Goal: Transaction & Acquisition: Purchase product/service

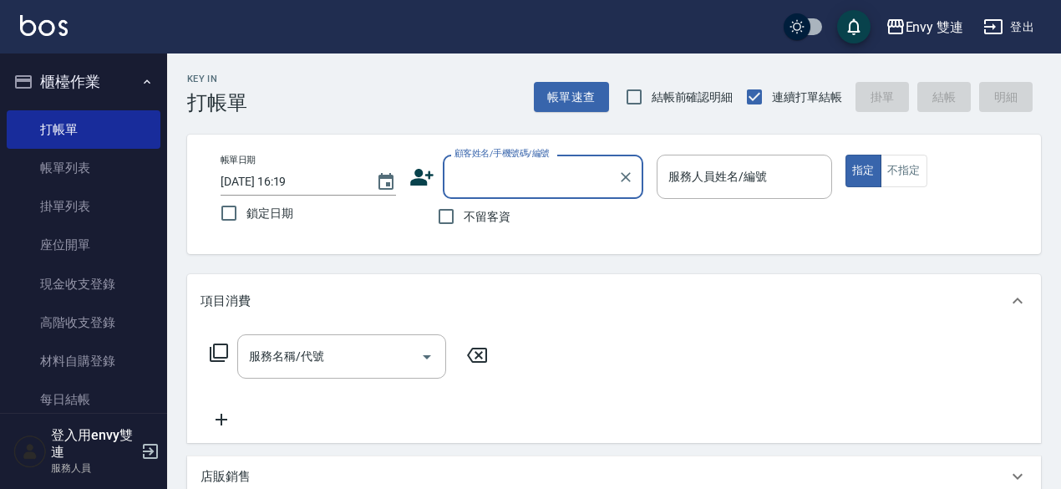
type input "w"
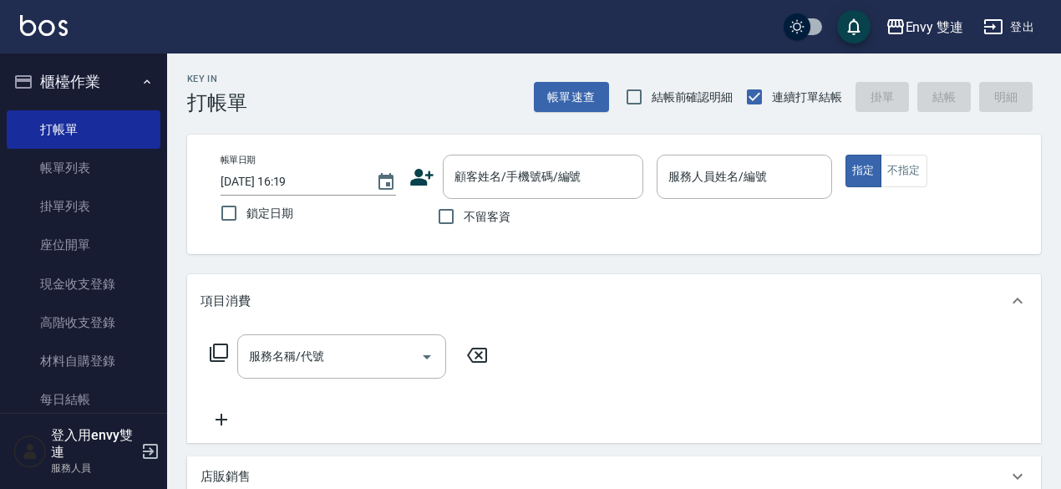
click at [359, 245] on div "帳單日期 [DATE] 16:19 鎖定日期 顧客姓名/手機號碼/編號 顧客姓名/手機號碼/編號 不留客資 服務人員姓名/編號 服務人員姓名/編號 指定 不指定" at bounding box center [614, 193] width 854 height 119
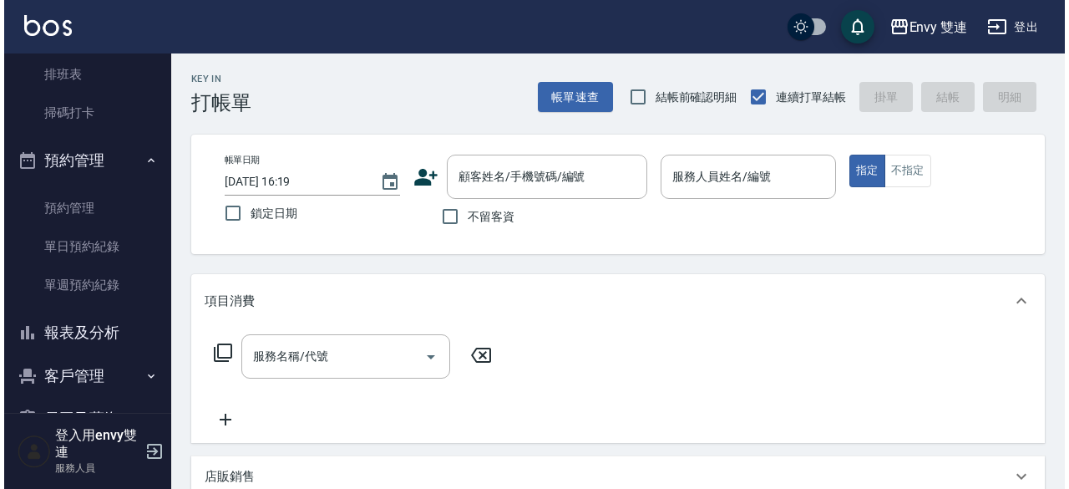
scroll to position [418, 0]
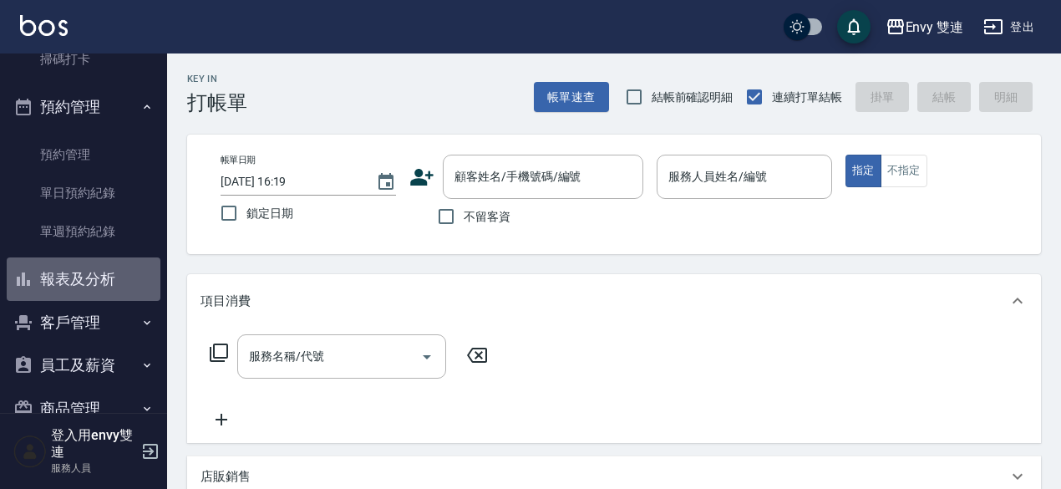
click at [105, 286] on button "報表及分析" at bounding box center [84, 278] width 154 height 43
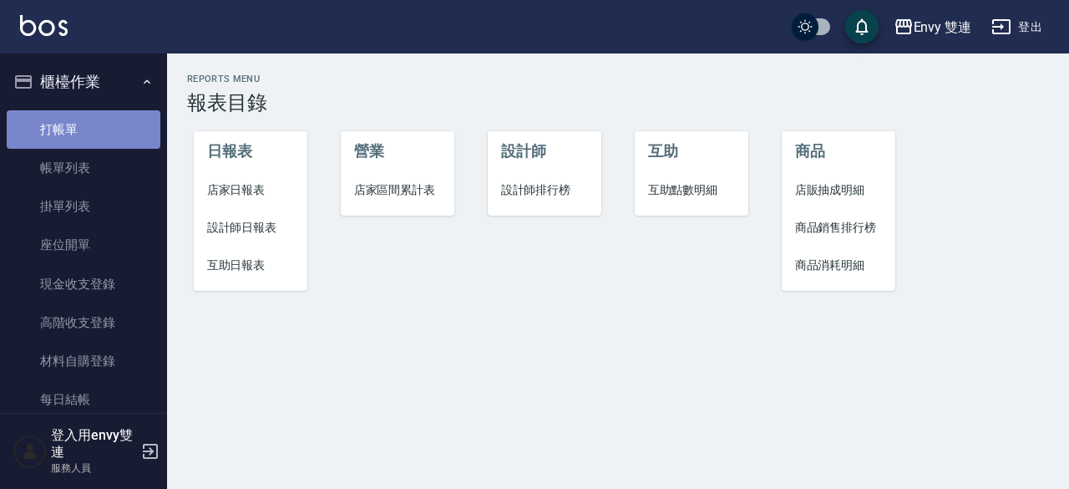
click at [97, 121] on link "打帳單" at bounding box center [84, 129] width 154 height 38
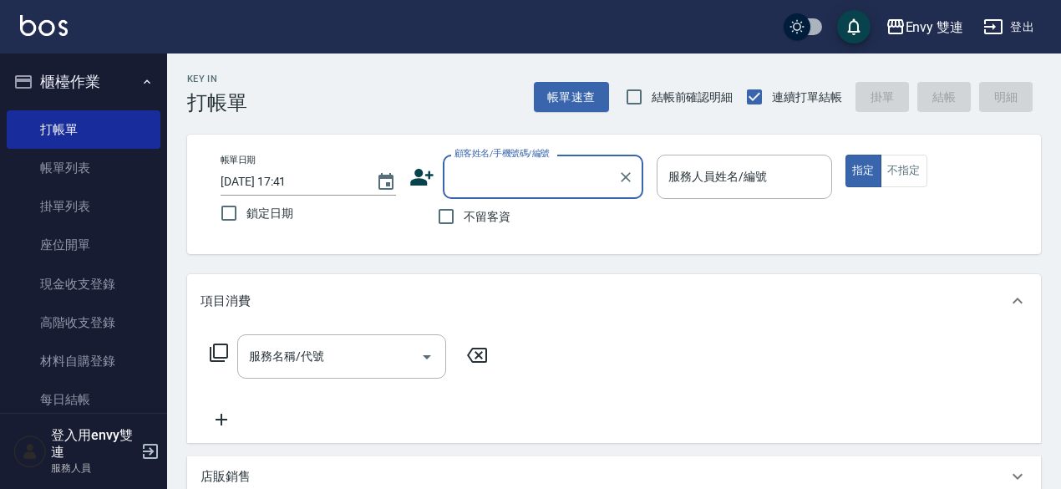
click at [423, 178] on icon at bounding box center [421, 177] width 25 height 25
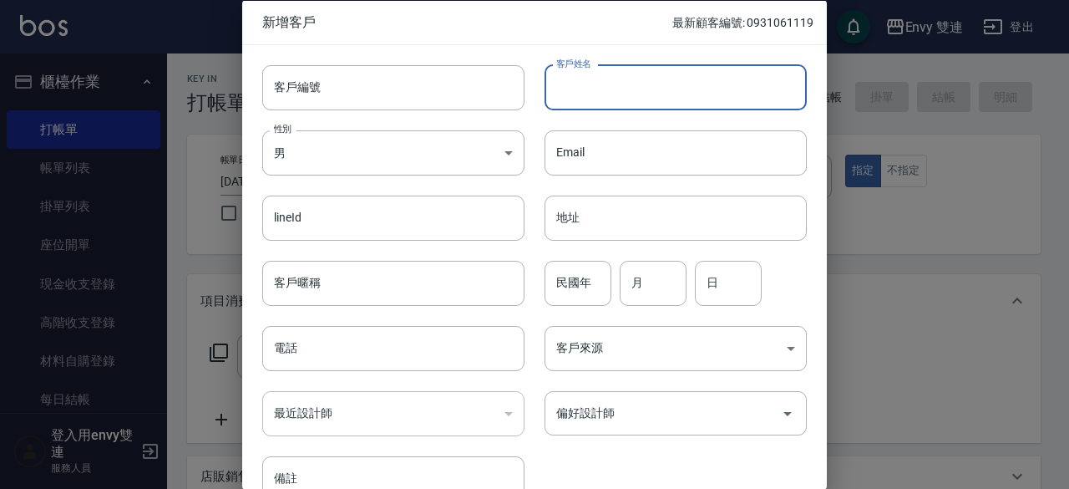
click at [750, 94] on input "客戶姓名" at bounding box center [676, 86] width 262 height 45
type input "x"
type input "[PERSON_NAME]"
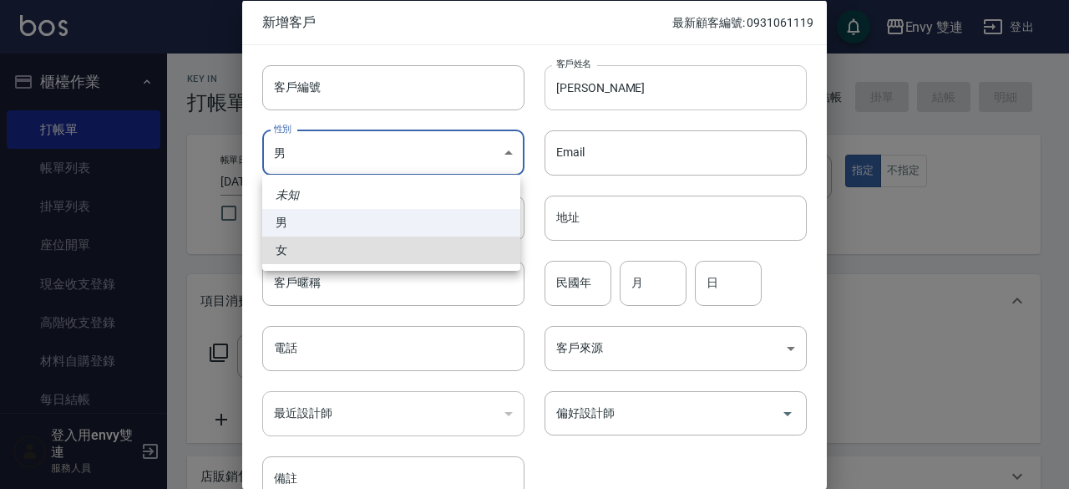
type input "[DEMOGRAPHIC_DATA]"
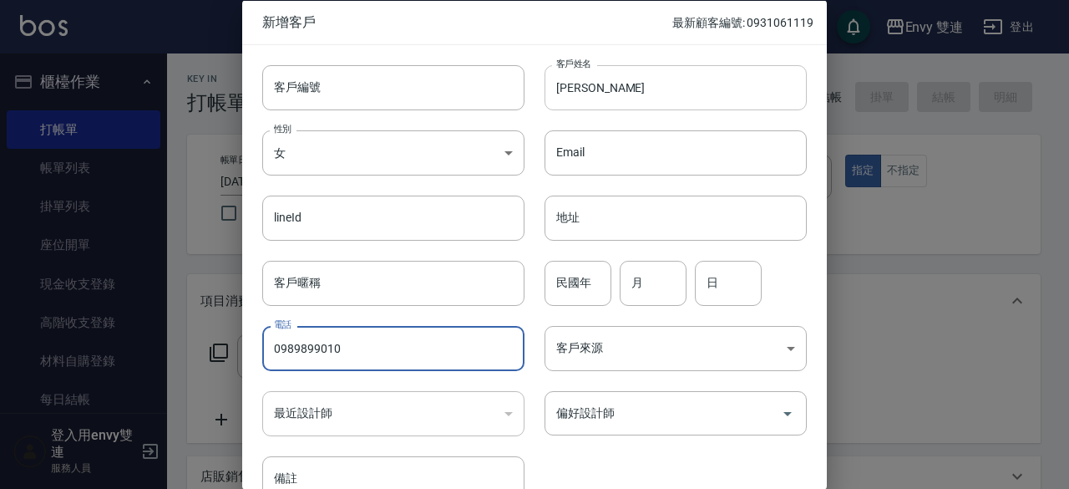
type input "0989899010"
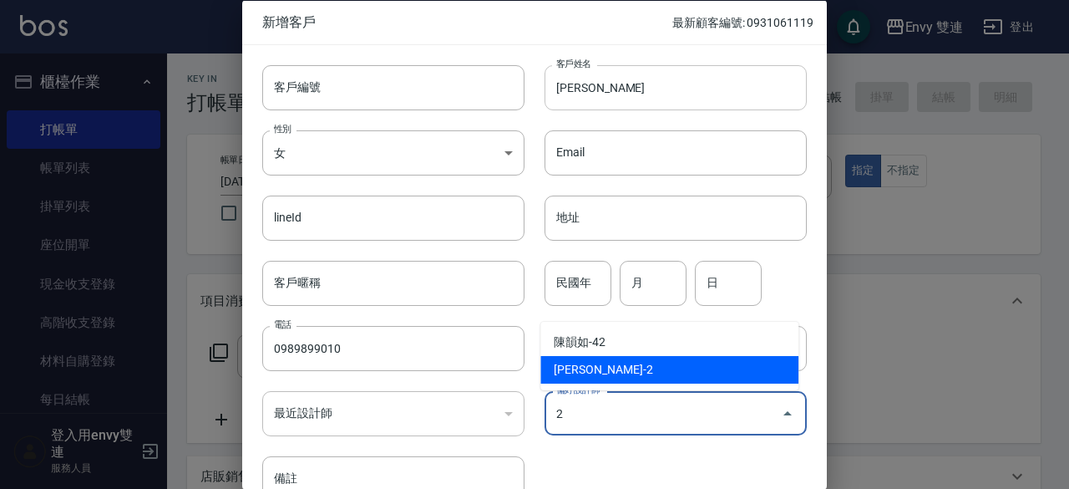
type input "[PERSON_NAME]"
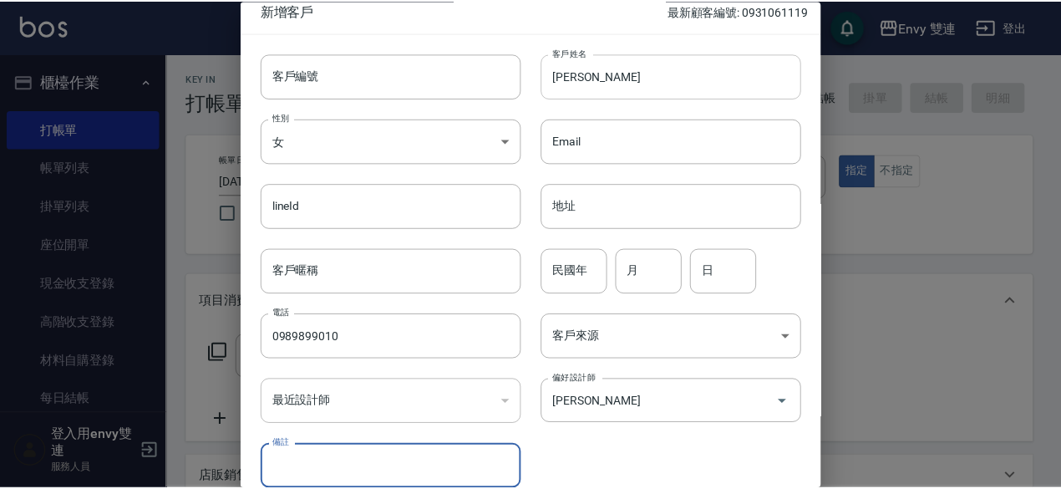
scroll to position [89, 0]
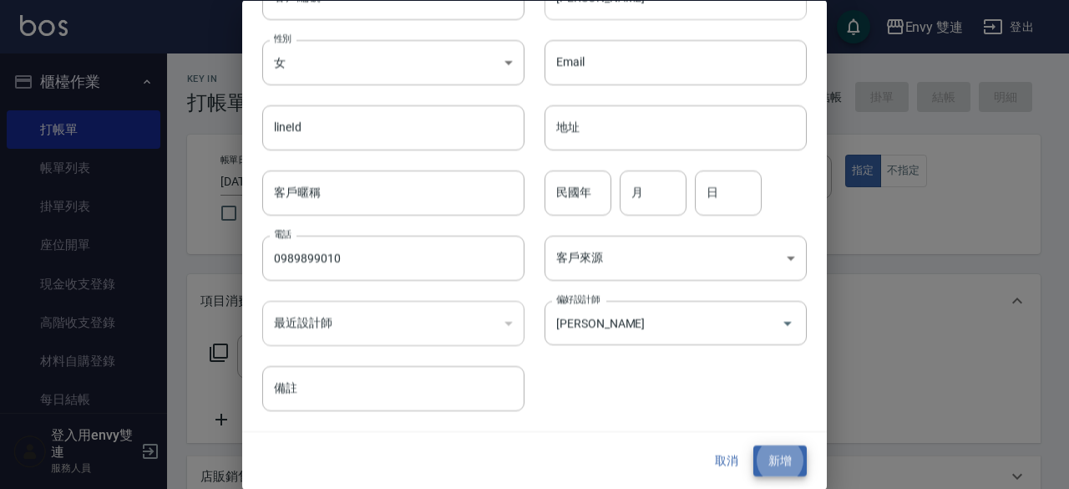
click at [753, 446] on button "新增" at bounding box center [779, 461] width 53 height 31
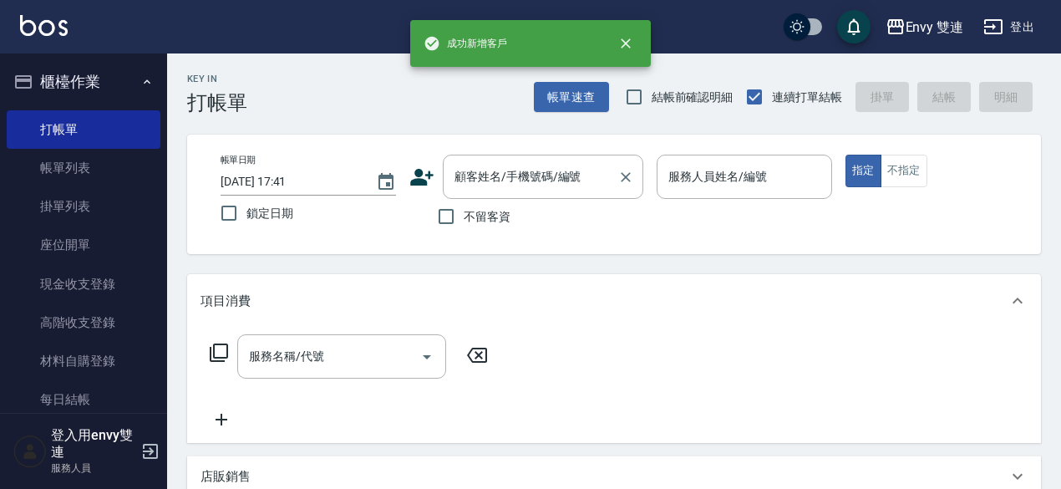
click at [473, 176] on input "顧客姓名/手機號碼/編號" at bounding box center [530, 176] width 160 height 29
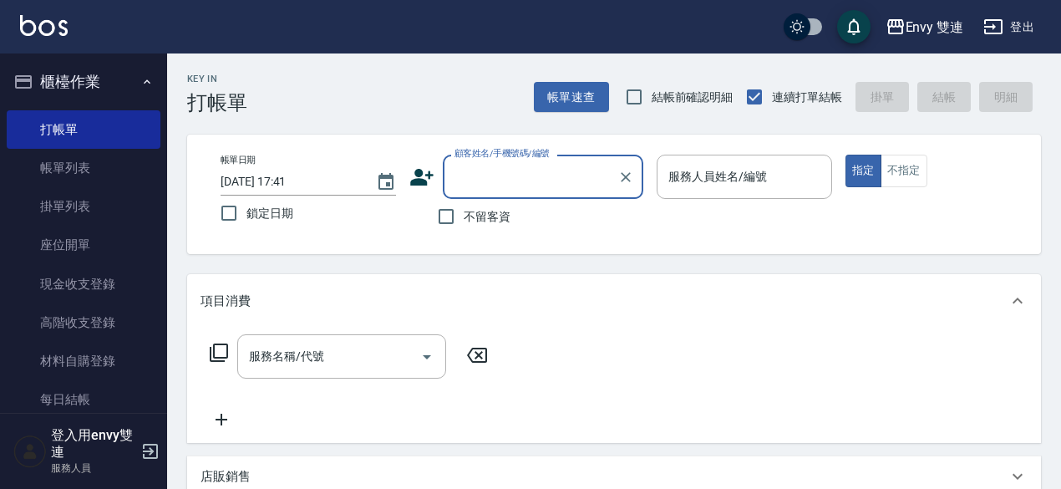
click at [479, 171] on input "顧客姓名/手機號碼/編號" at bounding box center [530, 176] width 160 height 29
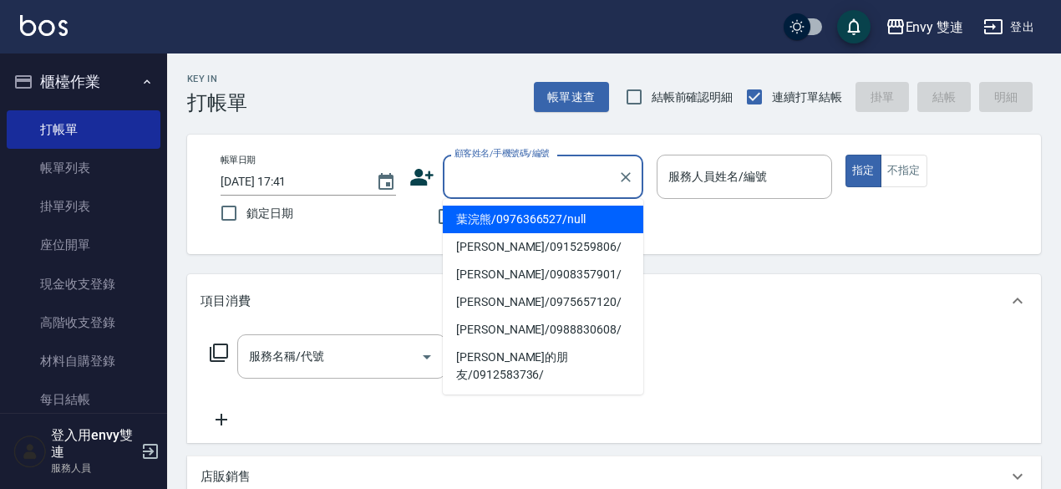
click at [479, 171] on input "顧客姓名/手機號碼/編號" at bounding box center [530, 176] width 160 height 29
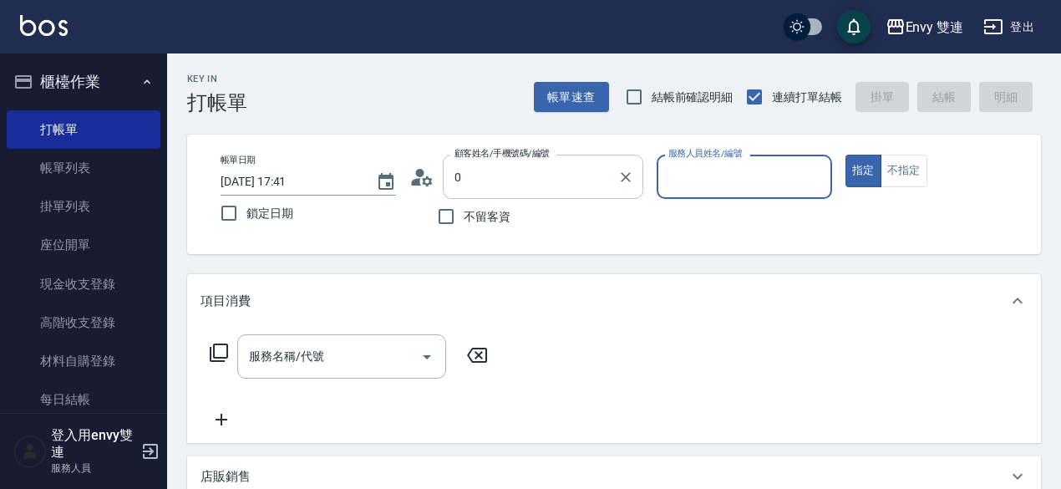
type input "李儀營/0989899010/"
type input "Ina-2"
click at [845, 155] on button "指定" at bounding box center [863, 171] width 36 height 33
type button "true"
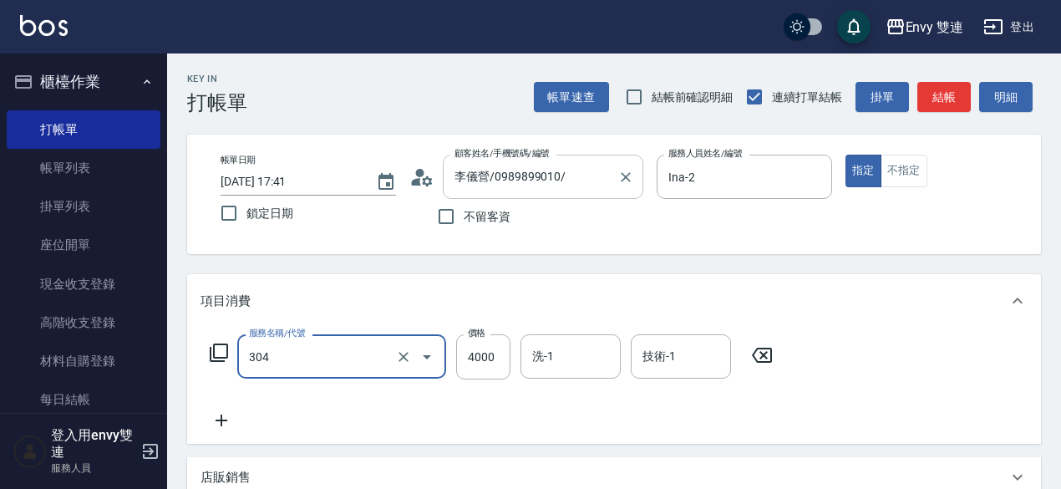
type input "縮毛矯正 (304)"
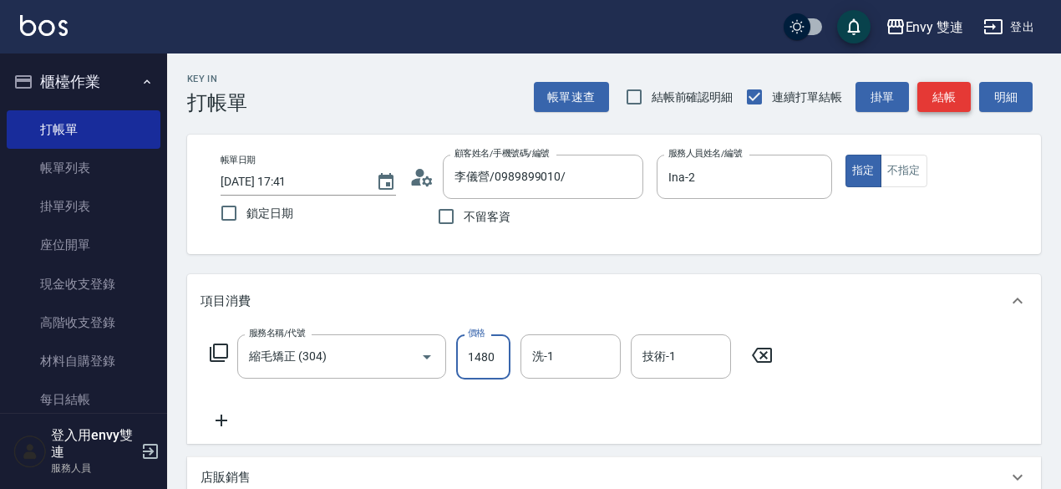
type input "1480"
click at [958, 89] on button "結帳" at bounding box center [943, 97] width 53 height 31
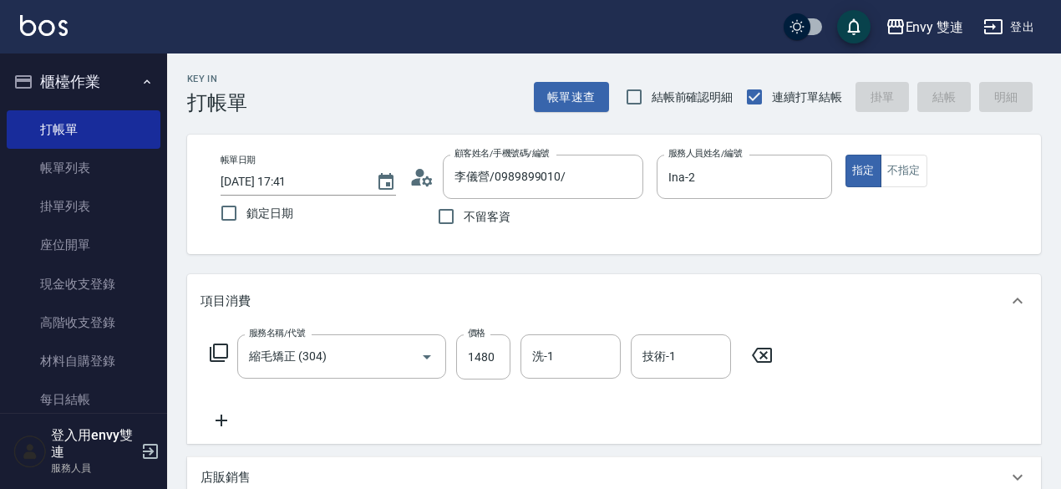
type input "[DATE] 17:42"
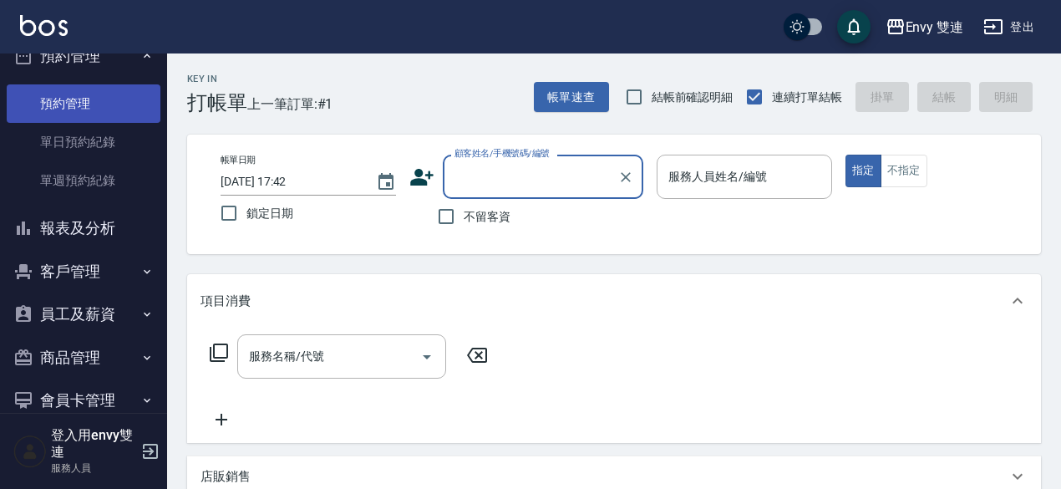
scroll to position [470, 0]
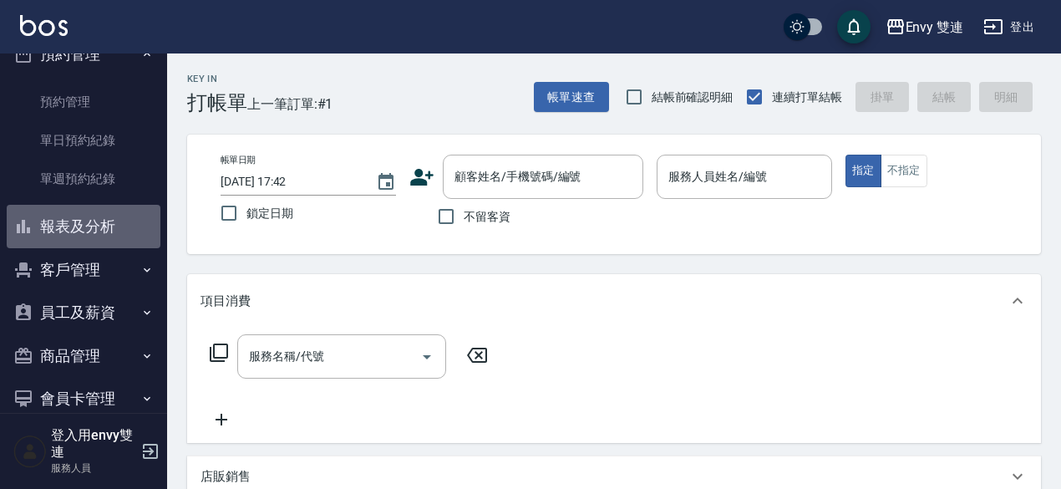
click at [100, 225] on button "報表及分析" at bounding box center [84, 226] width 154 height 43
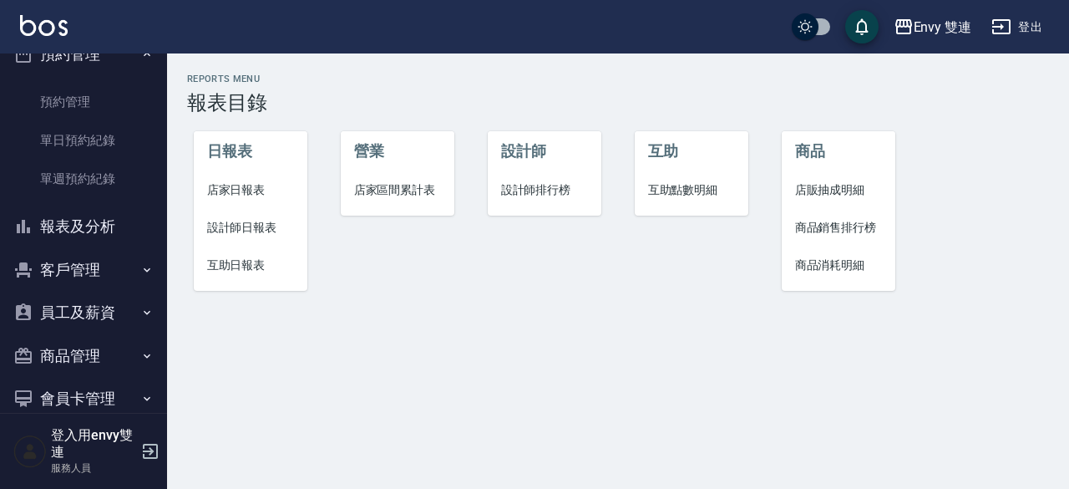
click at [242, 223] on span "設計師日報表" at bounding box center [251, 228] width 88 height 18
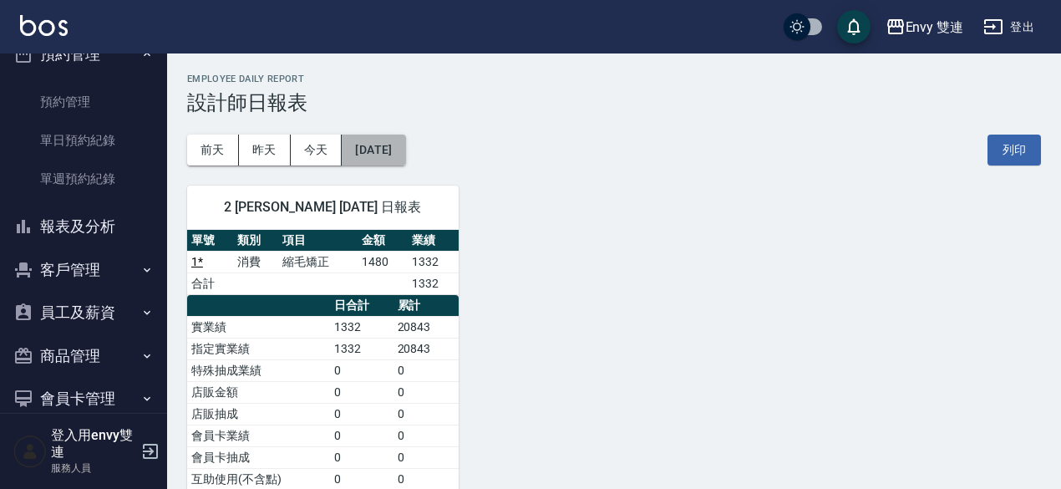
click at [365, 155] on button "[DATE]" at bounding box center [373, 149] width 63 height 31
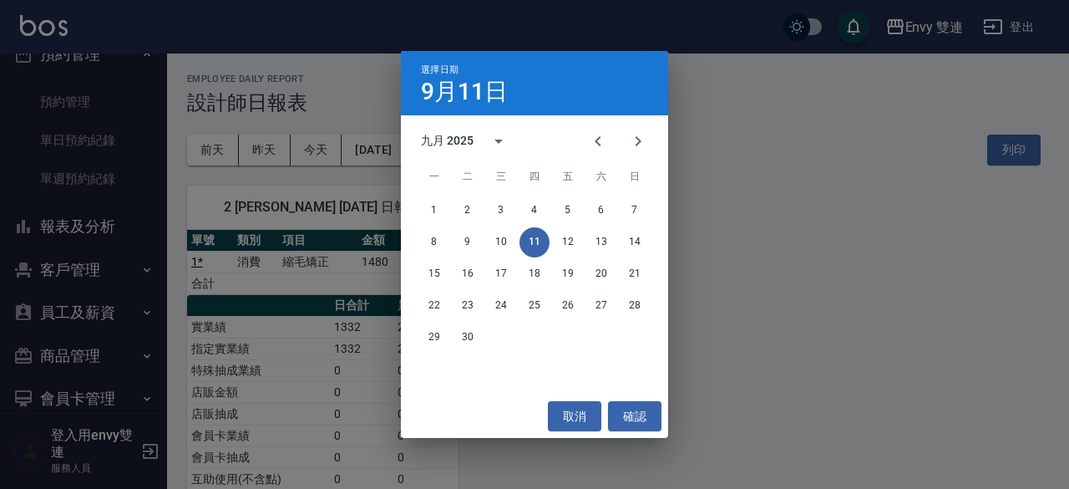
click at [321, 165] on div "選擇日期 [DATE] 九月 2025 一 二 三 四 五 六 日 1 2 3 4 5 6 7 8 9 10 11 12 13 14 15 16 17 18 …" at bounding box center [534, 244] width 1069 height 489
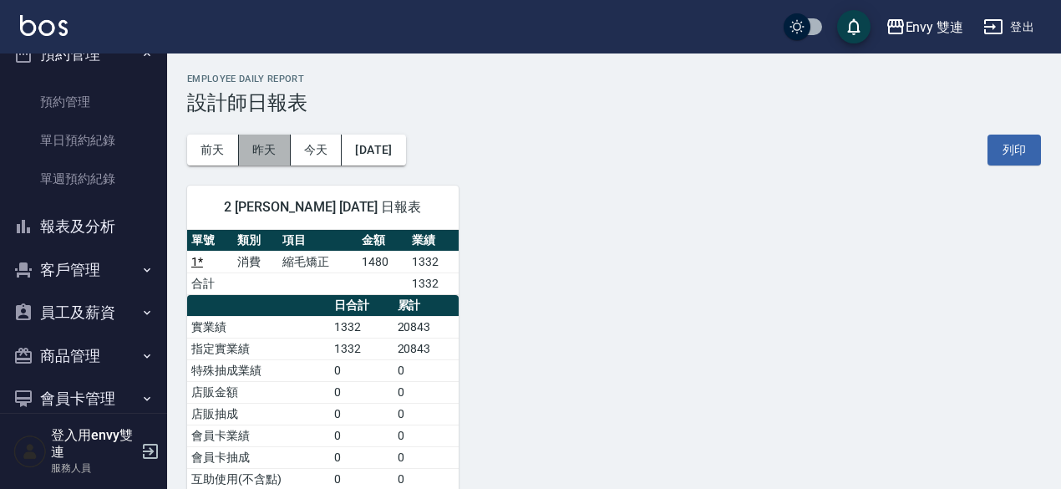
click at [266, 157] on button "昨天" at bounding box center [265, 149] width 52 height 31
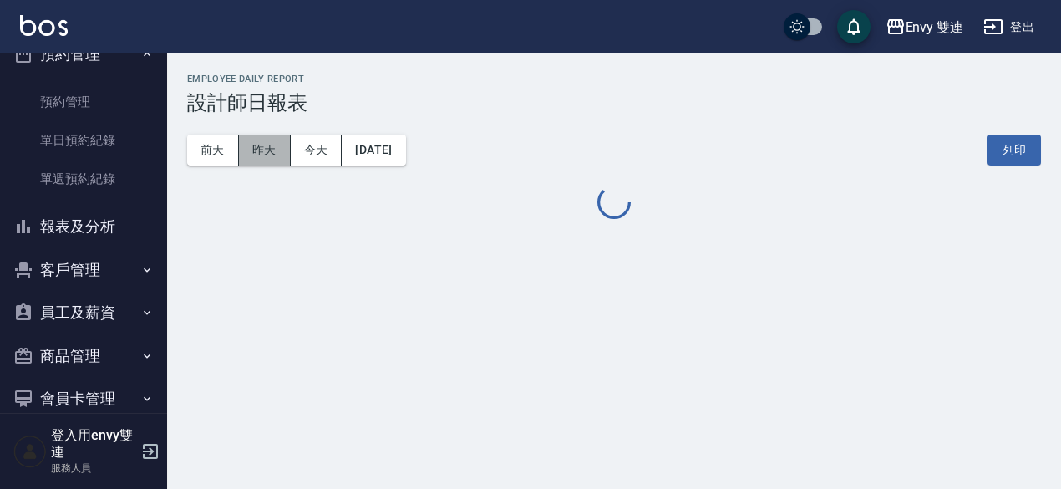
click at [266, 157] on button "昨天" at bounding box center [265, 149] width 52 height 31
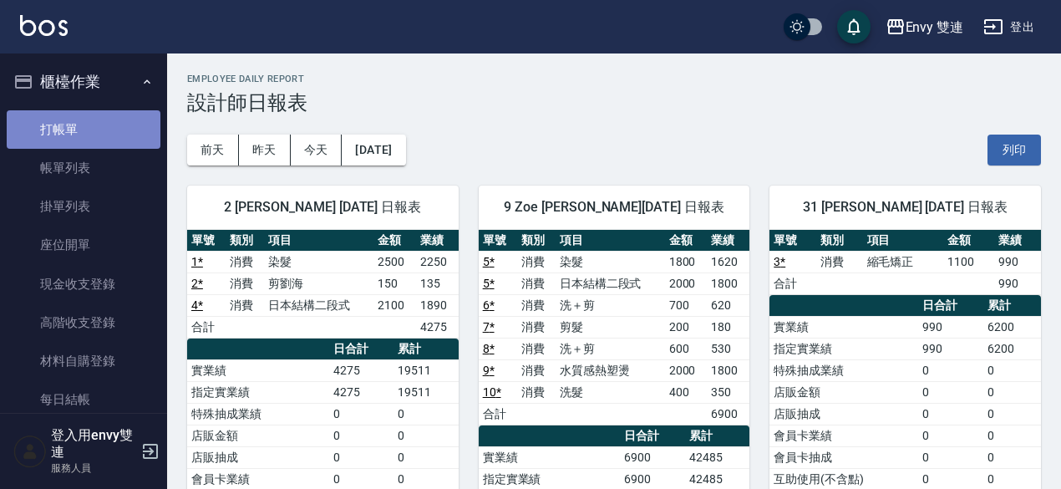
click at [105, 131] on link "打帳單" at bounding box center [84, 129] width 154 height 38
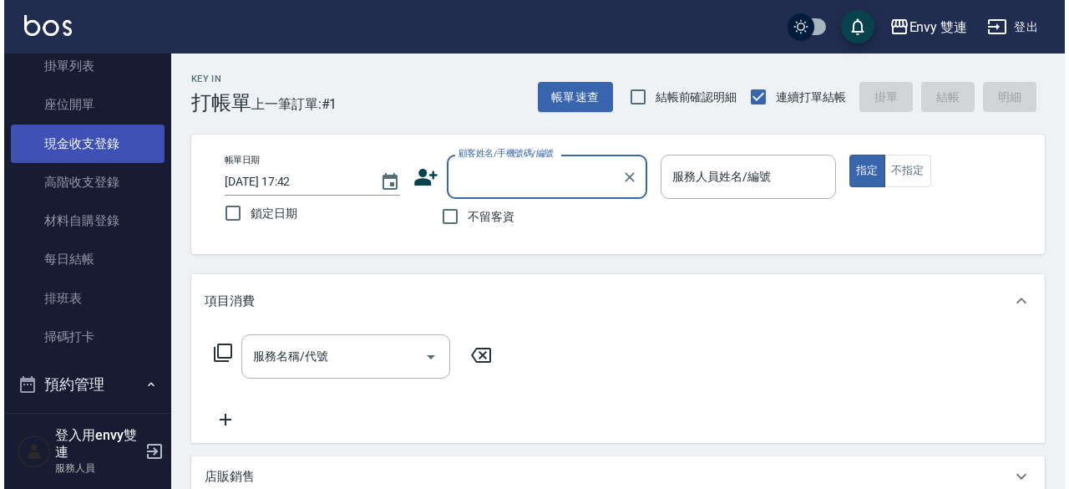
scroll to position [205, 0]
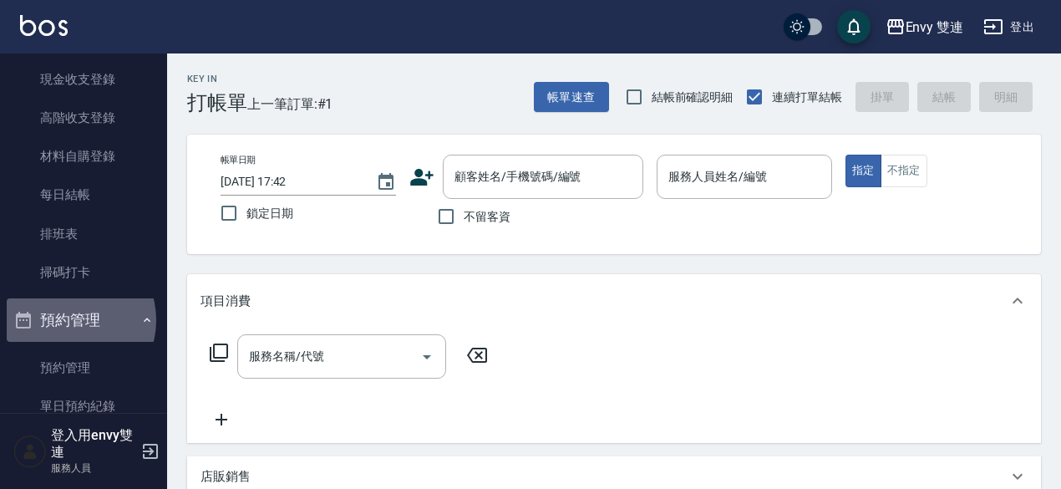
click at [70, 320] on button "預約管理" at bounding box center [84, 319] width 154 height 43
click at [109, 330] on button "預約管理" at bounding box center [84, 319] width 154 height 43
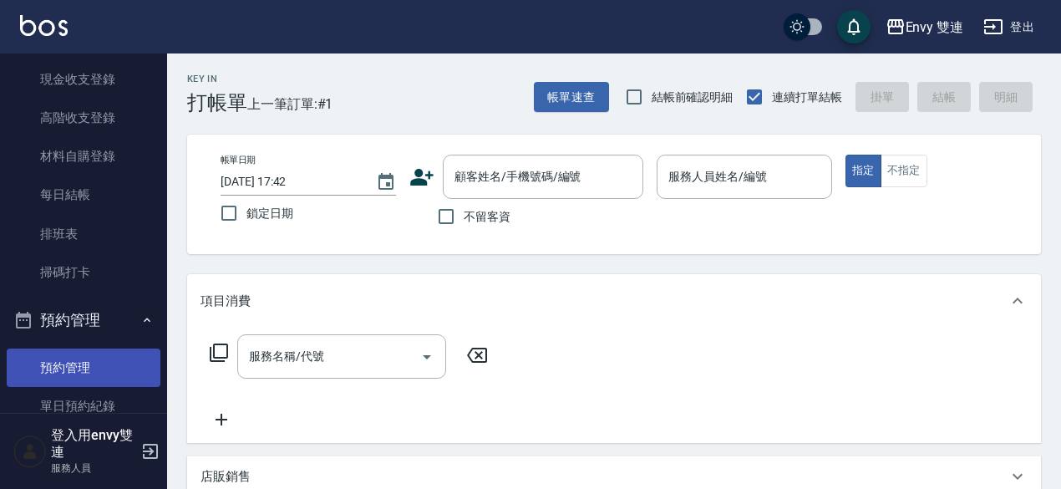
click at [99, 369] on link "預約管理" at bounding box center [84, 367] width 154 height 38
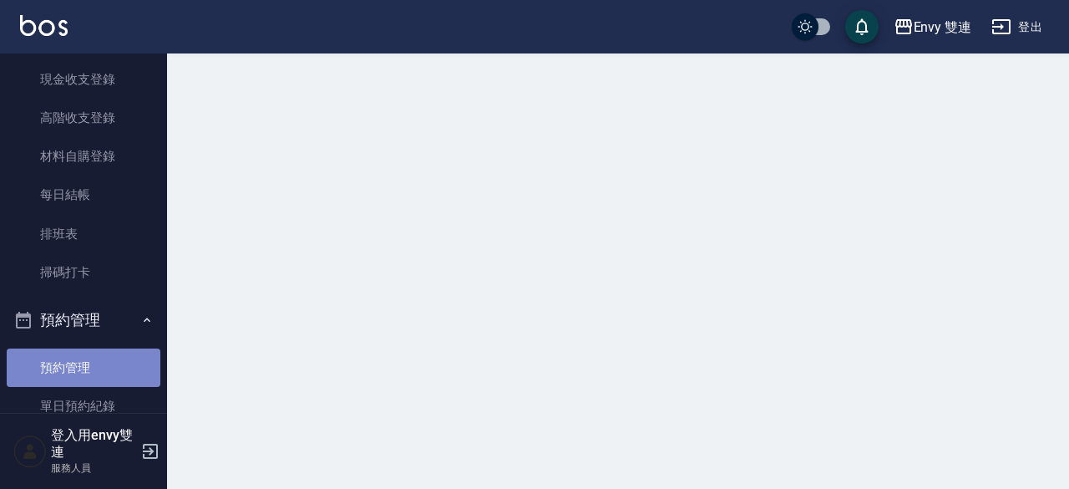
click at [99, 369] on link "預約管理" at bounding box center [84, 367] width 154 height 38
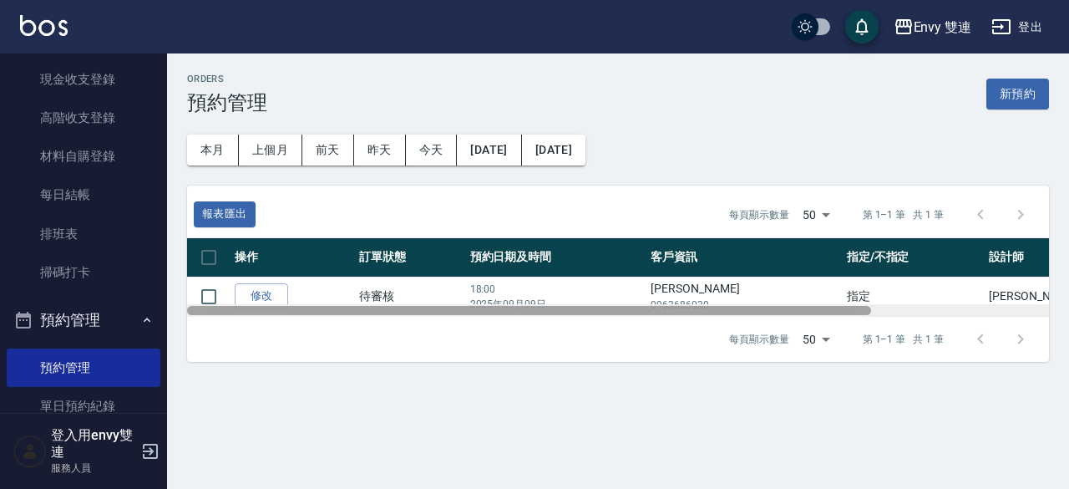
drag, startPoint x: 604, startPoint y: 308, endPoint x: 563, endPoint y: 305, distance: 41.1
click at [563, 305] on div "報表匯出 每頁顯示數量 50 50 第 1–1 筆 共 1 筆 操作 訂單狀態 預約日期及時間 客戶資訊 指定/不指定 設計師 來源  修改  待審核 18:…" at bounding box center [618, 273] width 862 height 176
drag, startPoint x: 563, startPoint y: 305, endPoint x: 219, endPoint y: 266, distance: 346.2
click at [219, 266] on div "操作 訂單狀態 預約日期及時間 客戶資訊 指定/不指定 設計師 來源  修改  待審核 18:00 [DATE] [PERSON_NAME] 09636860…" at bounding box center [618, 277] width 862 height 79
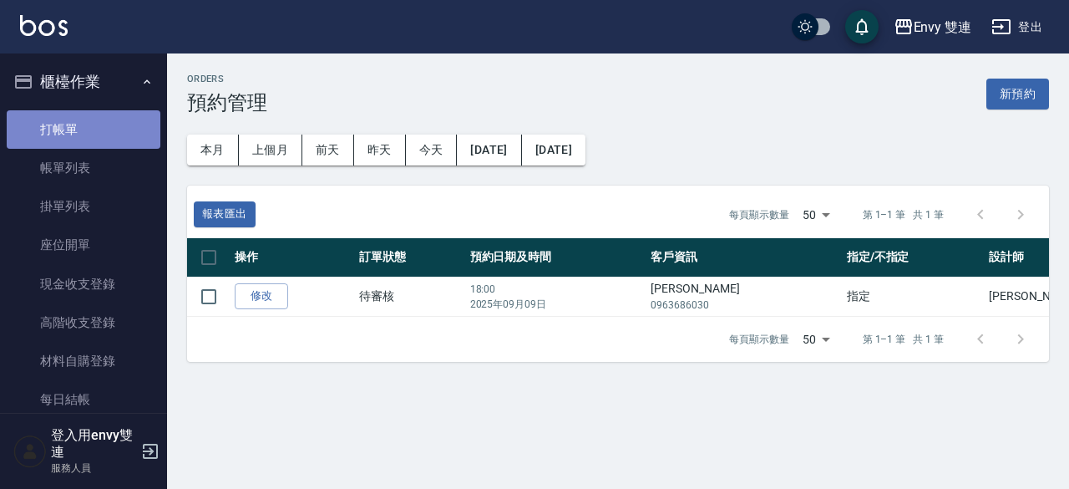
click at [109, 119] on link "打帳單" at bounding box center [84, 129] width 154 height 38
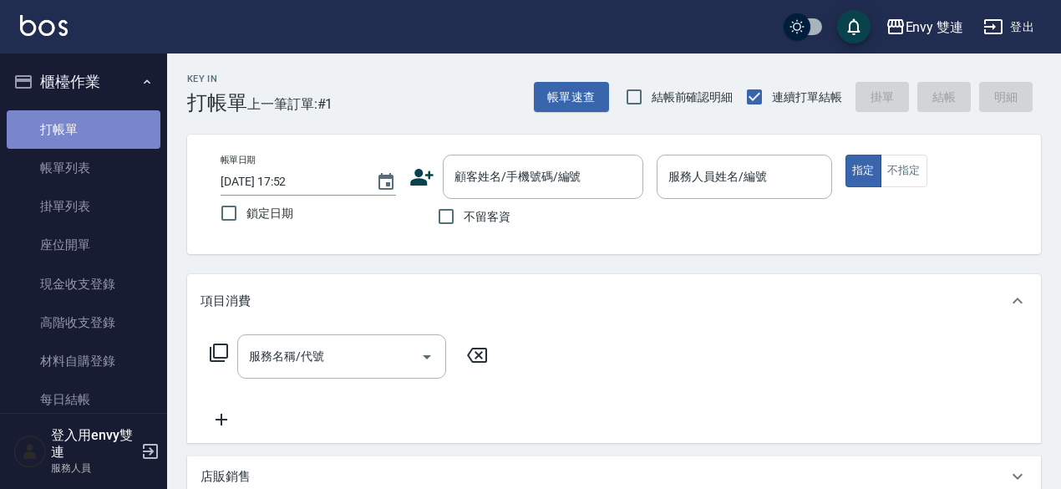
click at [109, 119] on link "打帳單" at bounding box center [84, 129] width 154 height 38
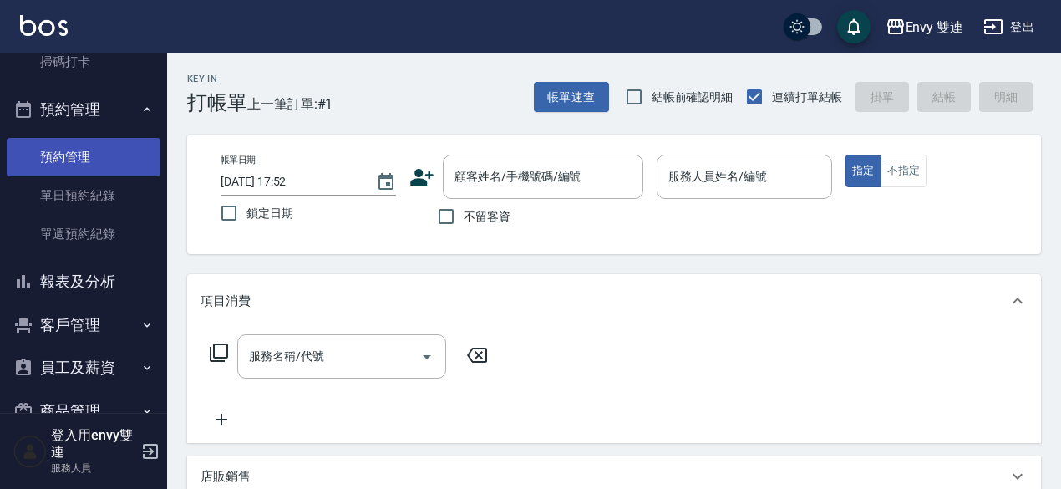
scroll to position [416, 0]
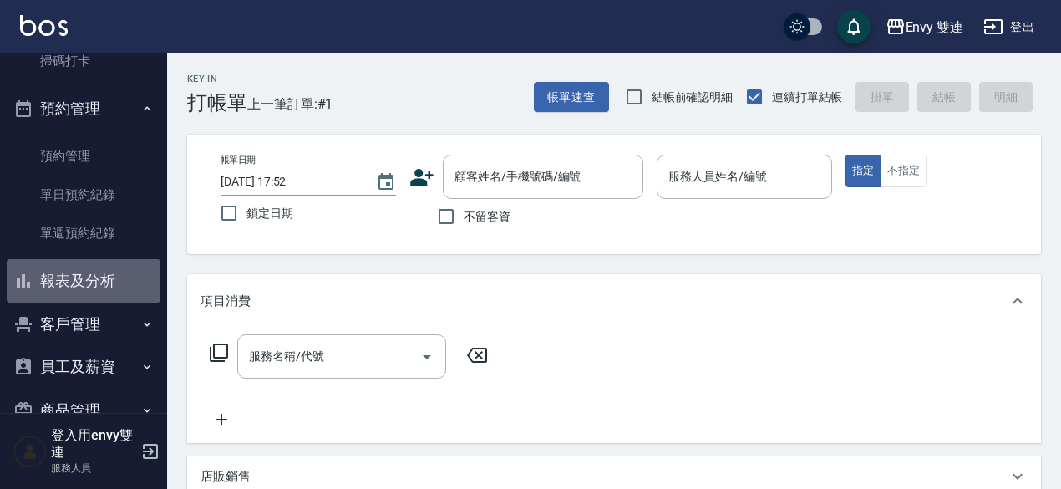
click at [103, 285] on button "報表及分析" at bounding box center [84, 280] width 154 height 43
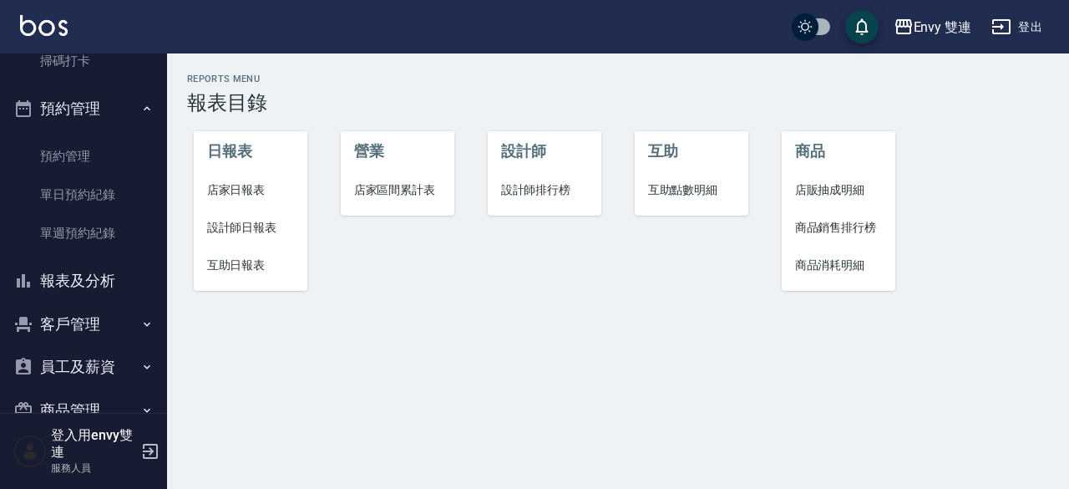
click at [266, 260] on span "互助日報表" at bounding box center [251, 265] width 88 height 18
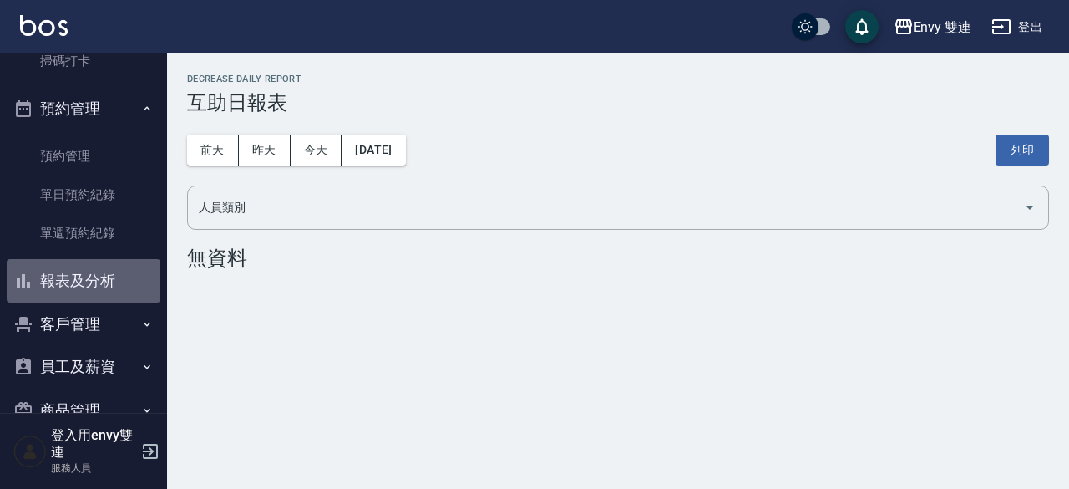
click at [88, 271] on button "報表及分析" at bounding box center [84, 280] width 154 height 43
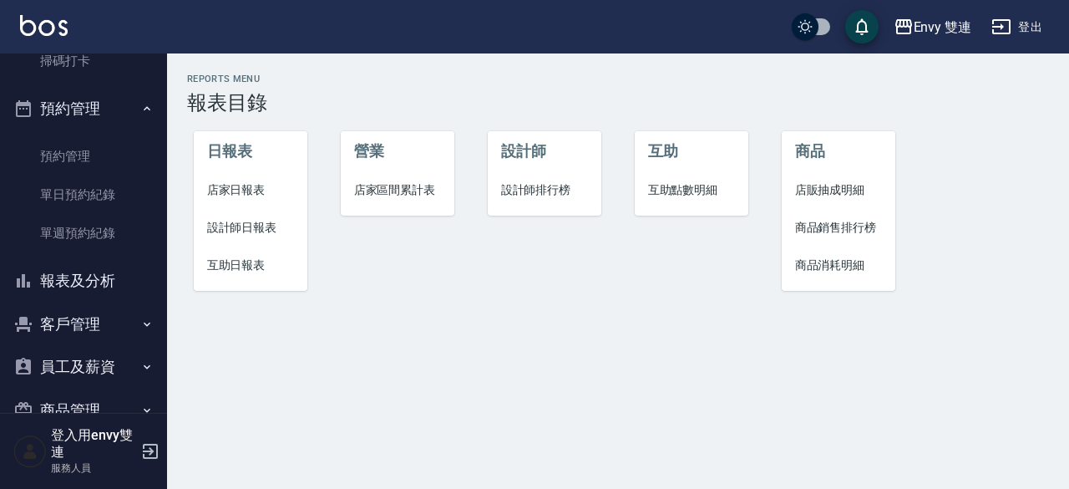
click at [231, 243] on li "設計師日報表" at bounding box center [251, 228] width 114 height 38
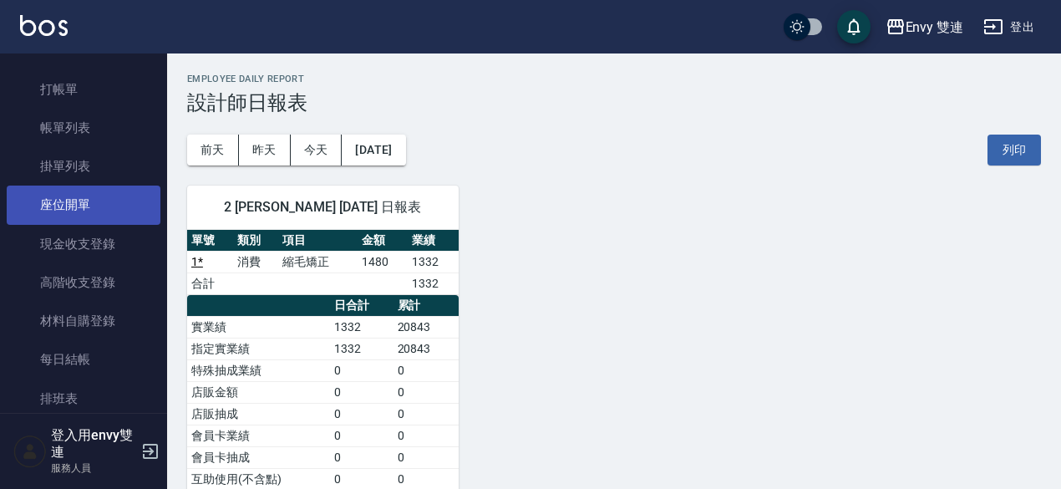
scroll to position [41, 0]
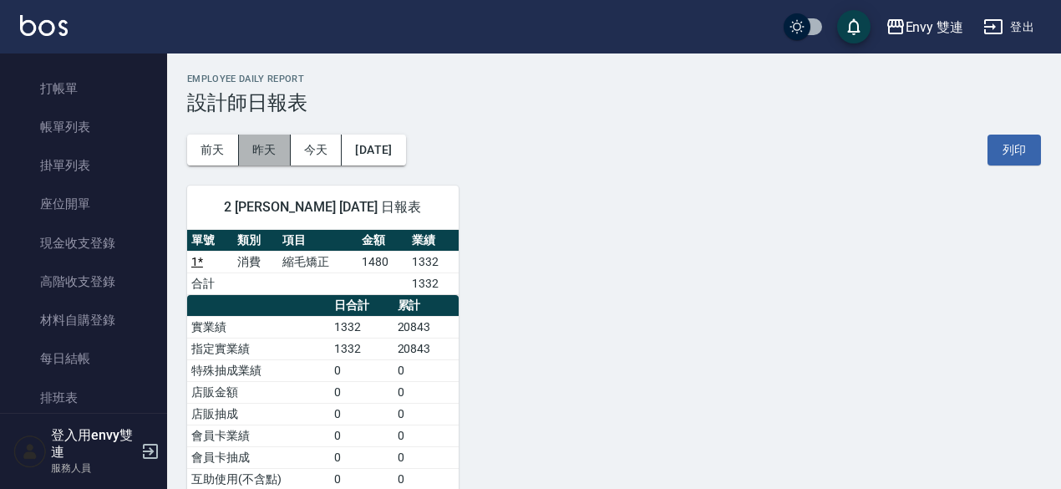
click at [252, 142] on button "昨天" at bounding box center [265, 149] width 52 height 31
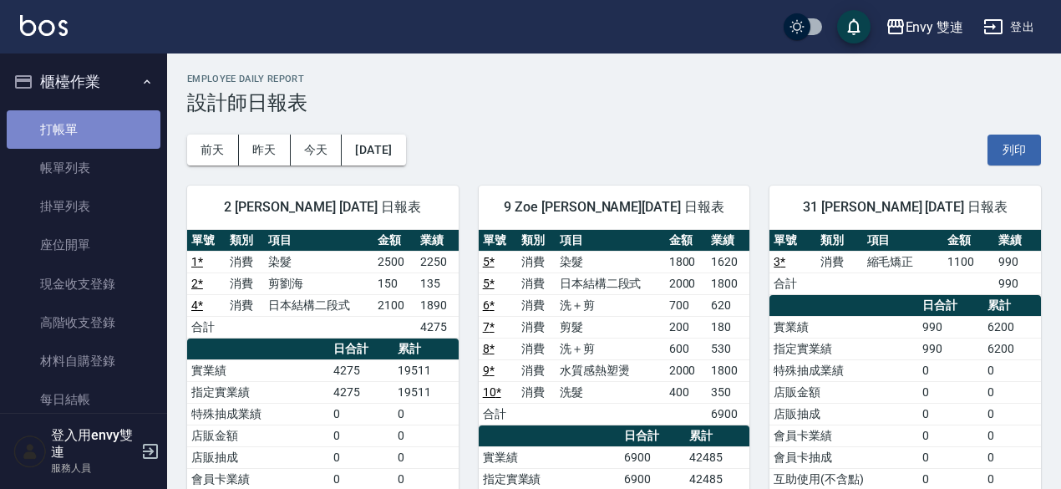
click at [104, 111] on link "打帳單" at bounding box center [84, 129] width 154 height 38
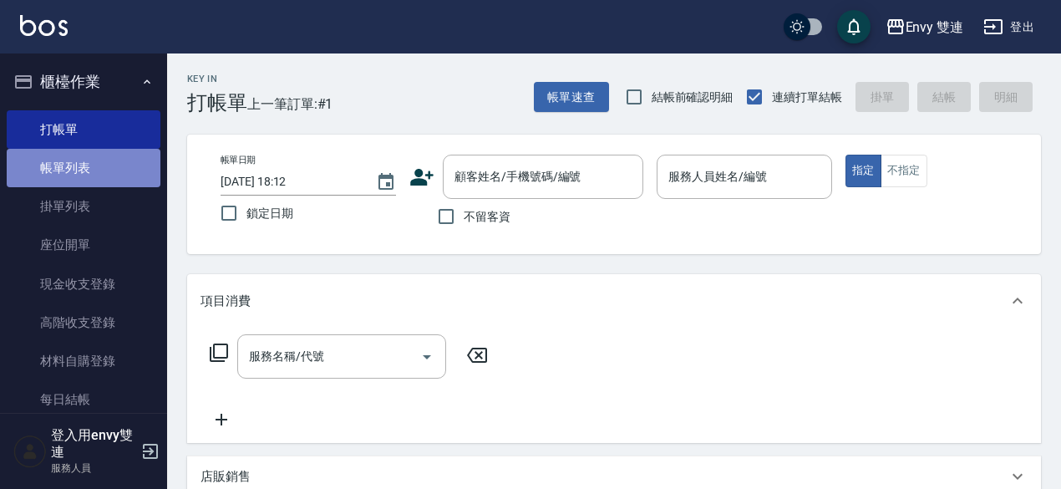
click at [96, 153] on link "帳單列表" at bounding box center [84, 168] width 154 height 38
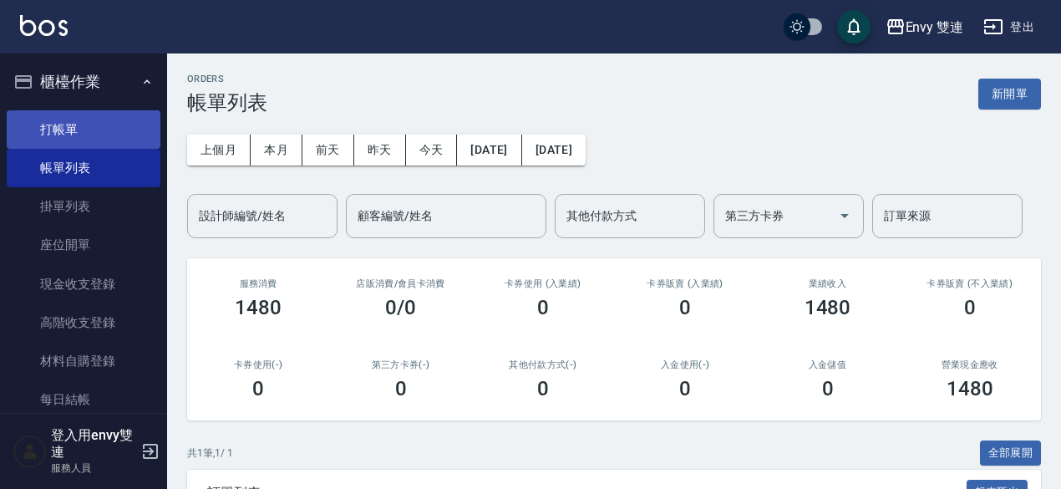
click at [79, 139] on link "打帳單" at bounding box center [84, 129] width 154 height 38
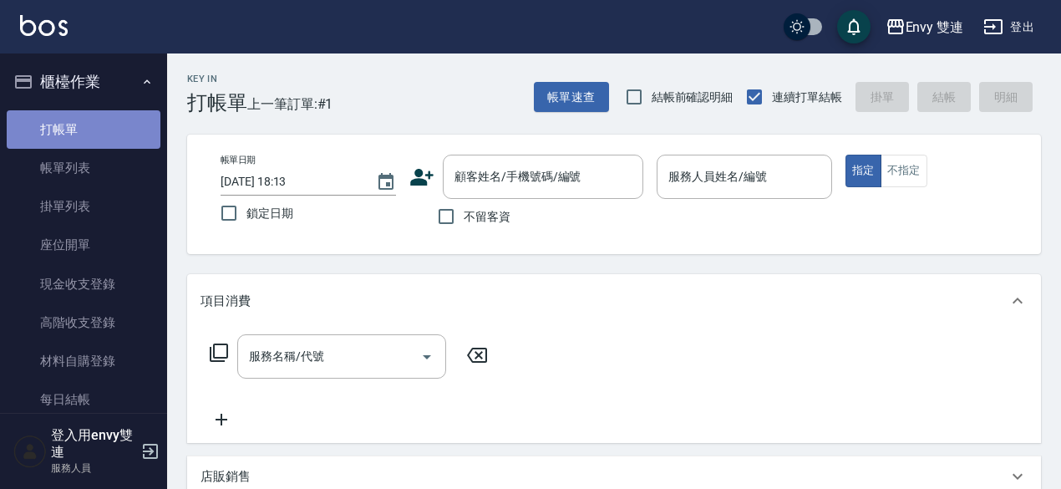
click at [85, 136] on link "打帳單" at bounding box center [84, 129] width 154 height 38
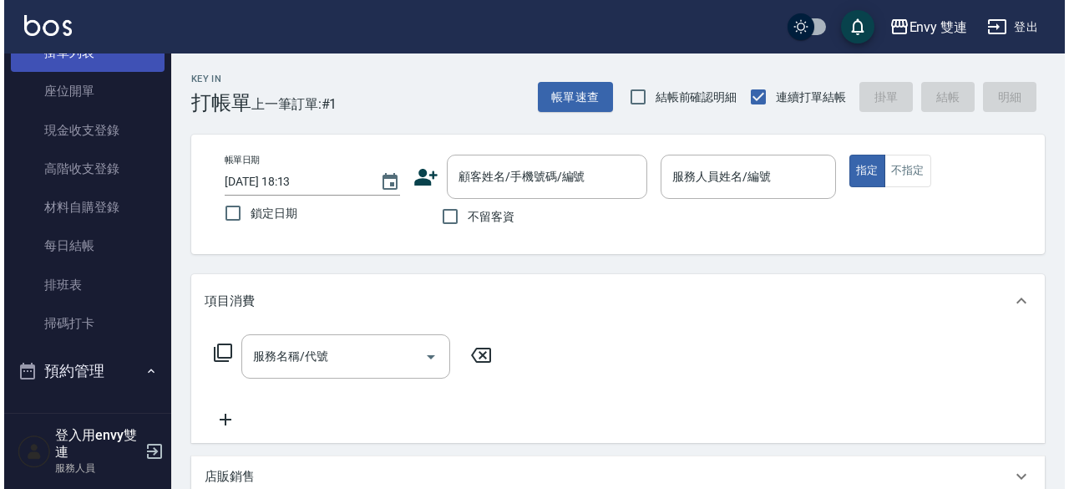
scroll to position [157, 0]
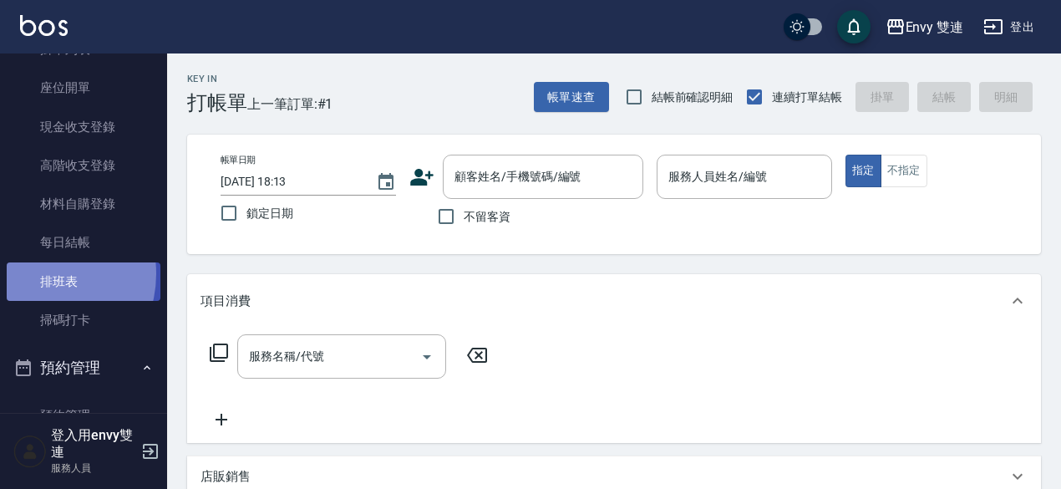
click at [35, 273] on link "排班表" at bounding box center [84, 281] width 154 height 38
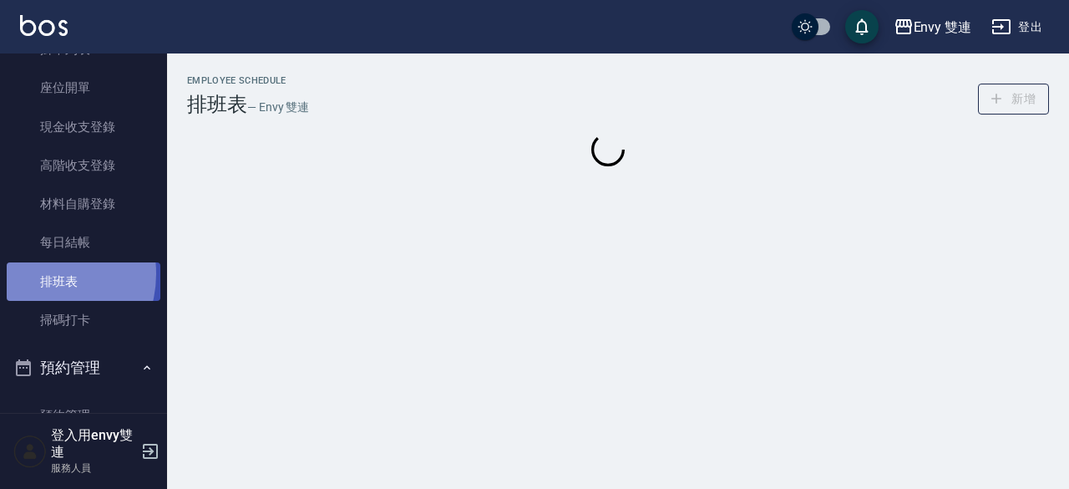
click at [35, 273] on link "排班表" at bounding box center [84, 281] width 154 height 38
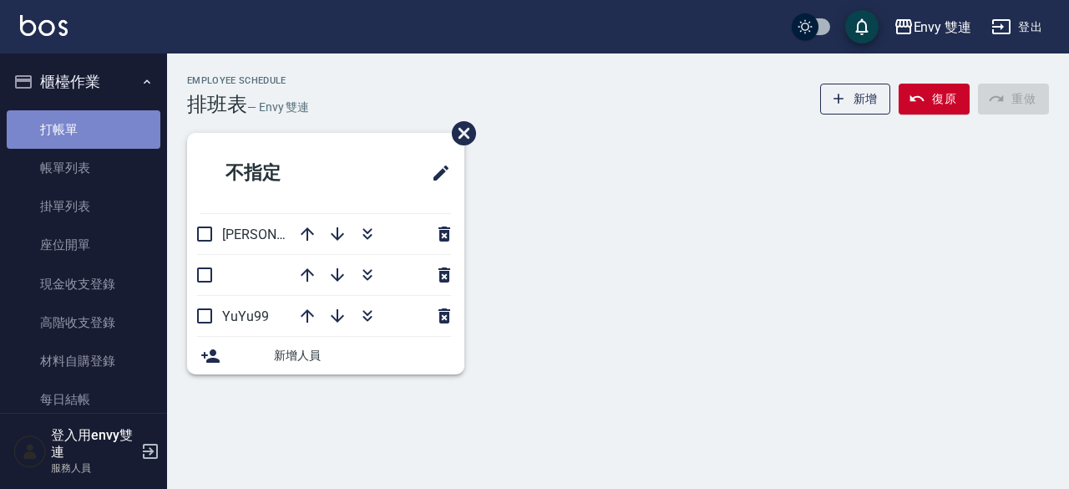
click at [90, 128] on link "打帳單" at bounding box center [84, 129] width 154 height 38
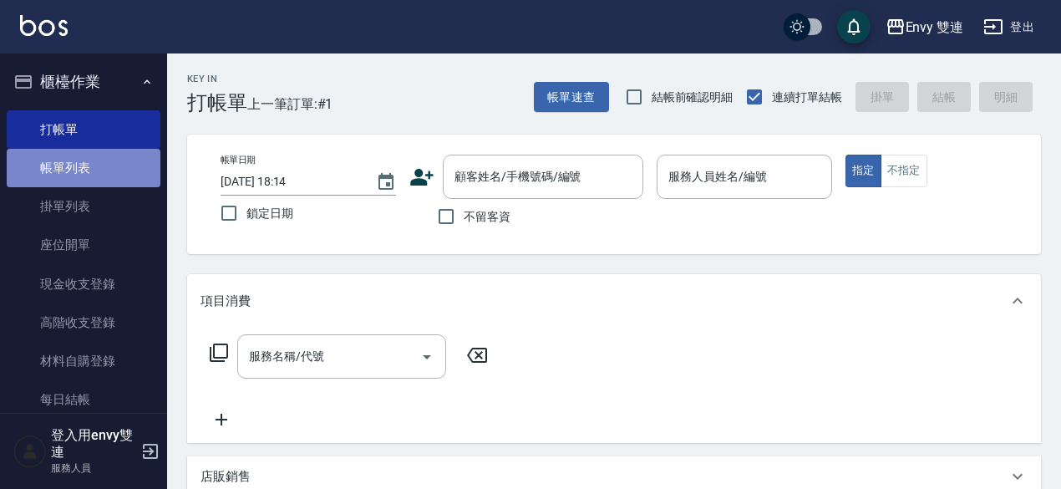
click at [107, 163] on link "帳單列表" at bounding box center [84, 168] width 154 height 38
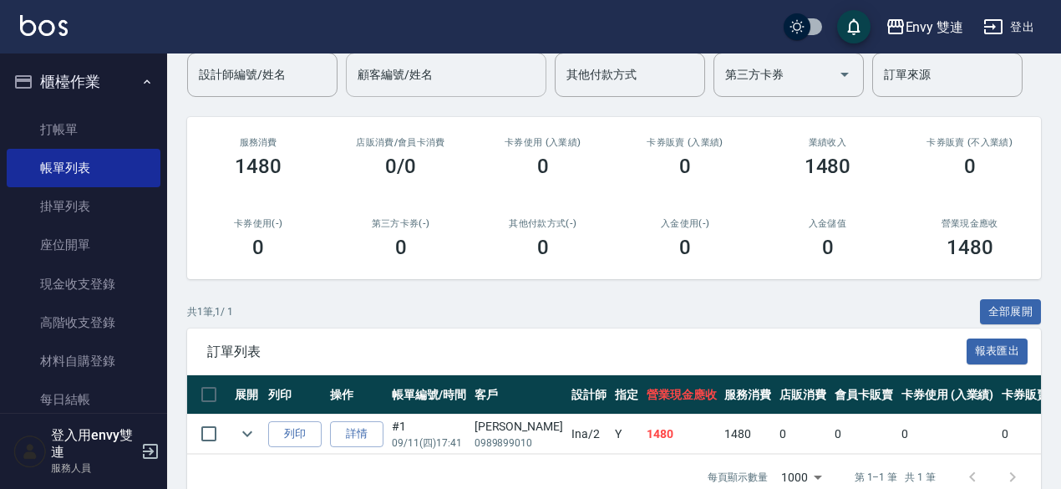
scroll to position [184, 0]
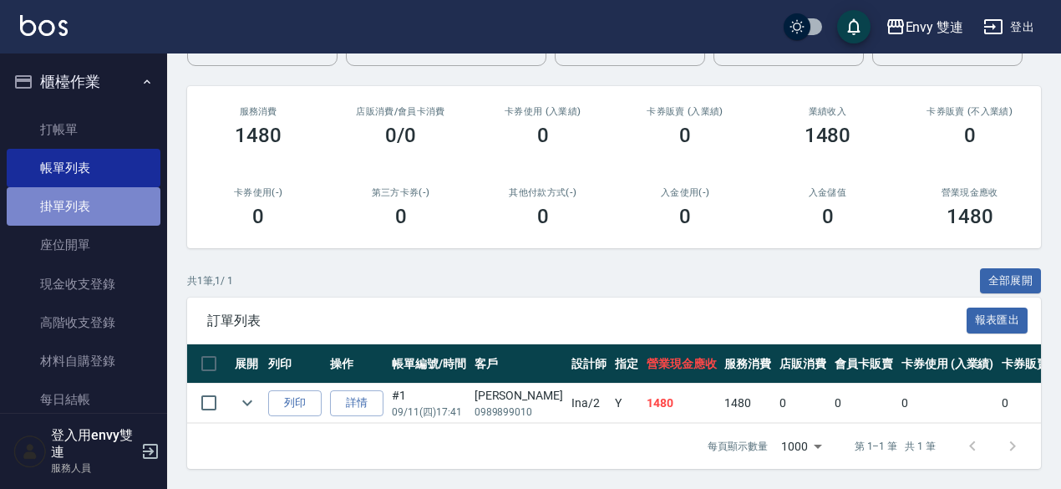
click at [98, 203] on link "掛單列表" at bounding box center [84, 206] width 154 height 38
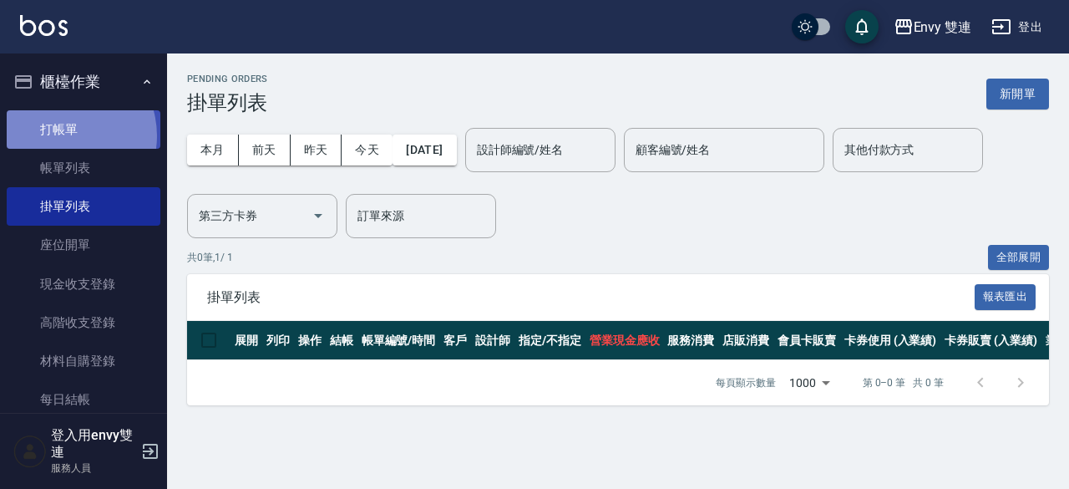
click at [61, 135] on link "打帳單" at bounding box center [84, 129] width 154 height 38
